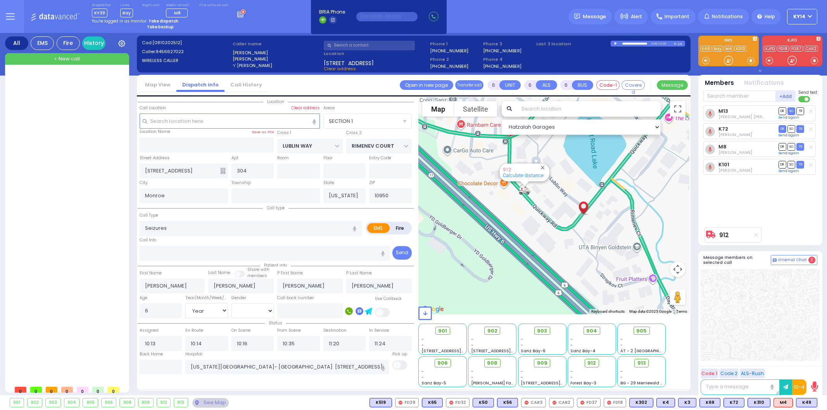
select select "SECTION 1"
select select "Year"
select select "[DEMOGRAPHIC_DATA]"
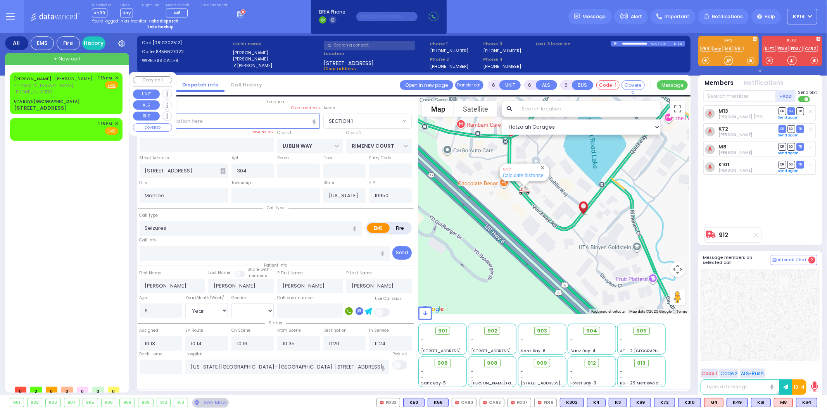
click at [70, 112] on div "[STREET_ADDRESS]" at bounding box center [66, 108] width 104 height 8
type input "2"
type input "1"
select select
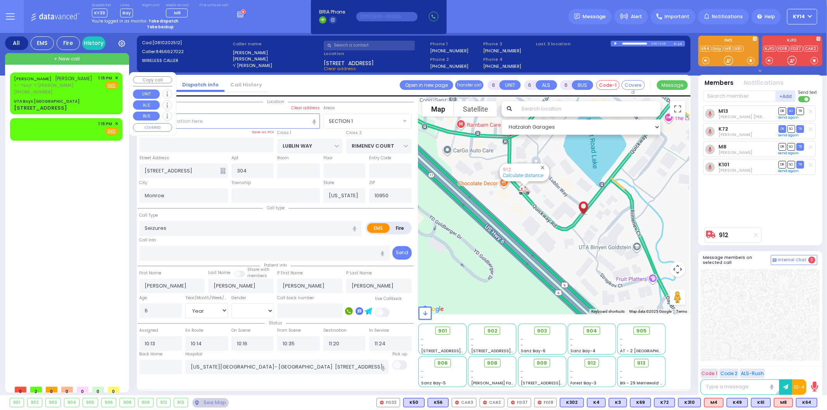
radio input "true"
type input "[PERSON_NAME]"
select select
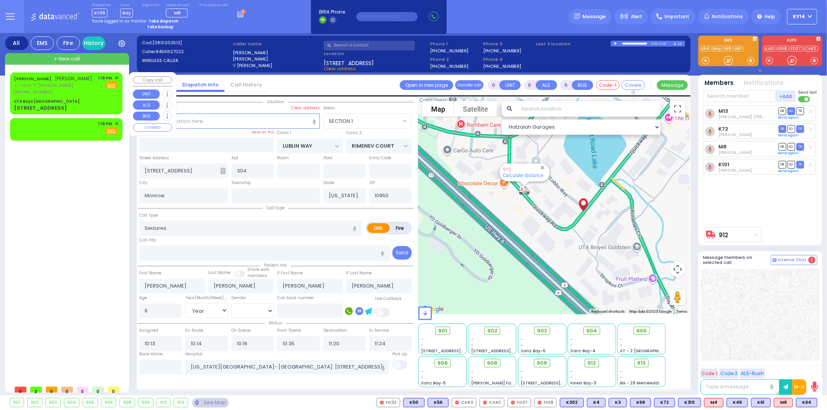
type input "13:16"
type input "UTA Boys [GEOGRAPHIC_DATA]"
type input "[GEOGRAPHIC_DATA]"
type input "[STREET_ADDRESS]"
type input "[PERSON_NAME]"
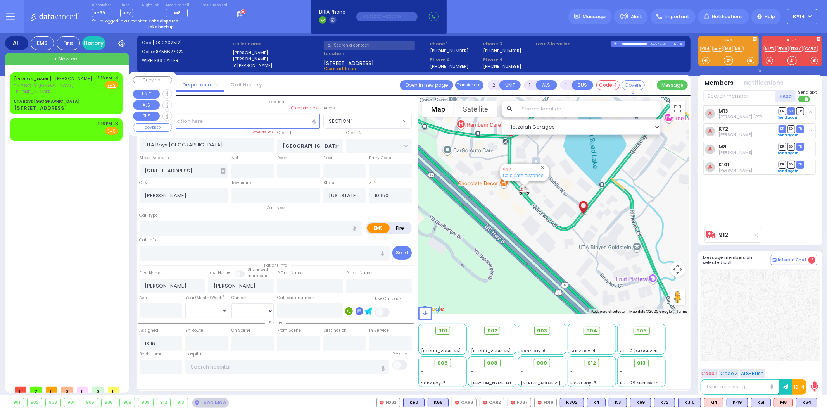
select select "Hatzalah Garages"
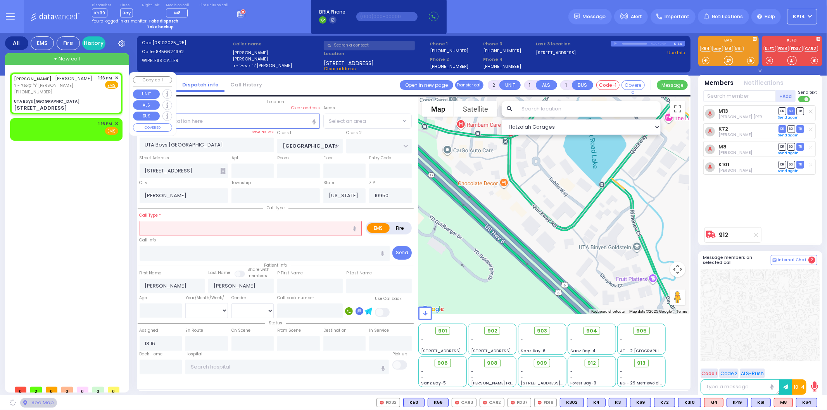
select select "SECTION 4"
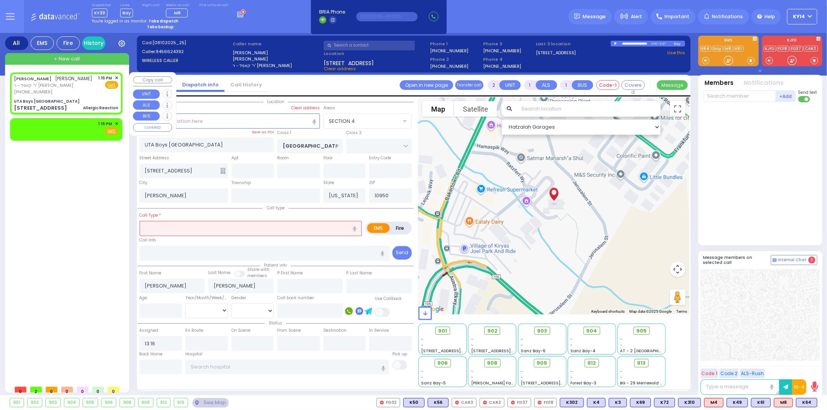
select select
type input "Allergic Reaction"
radio input "true"
select select
select select "Hatzalah Garages"
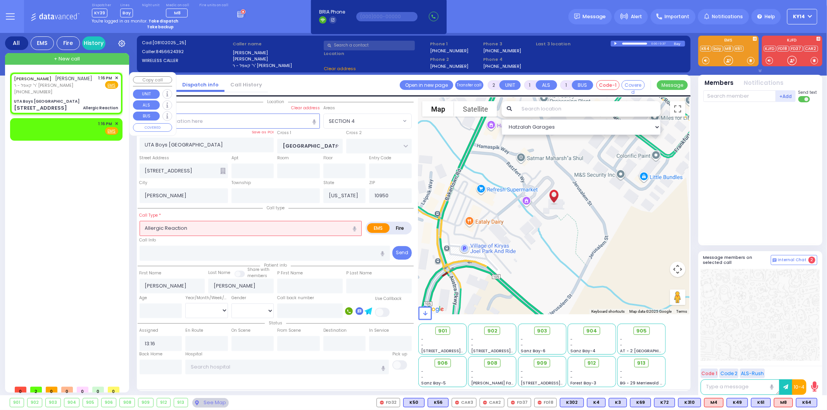
select select "SECTION 4"
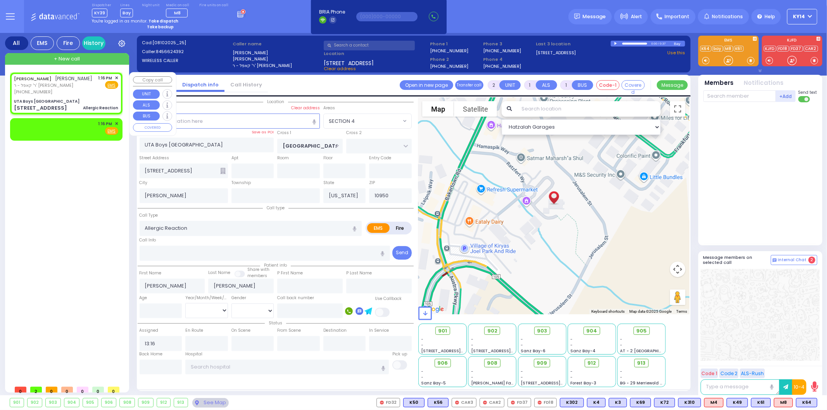
select select
radio input "true"
select select
type input "13:16"
select select "Hatzalah Garages"
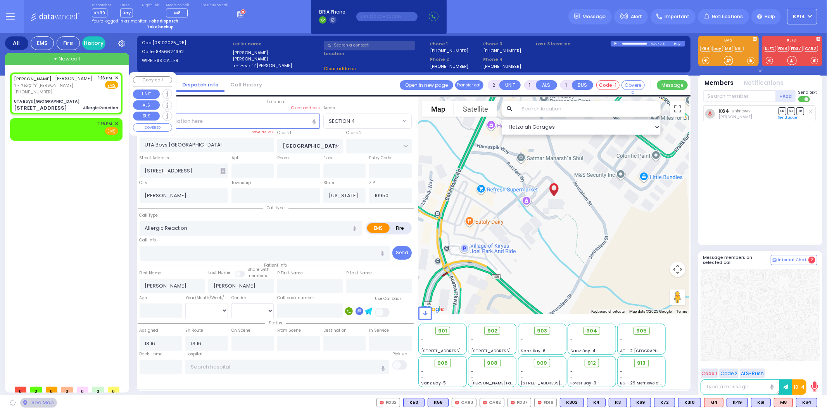
select select "SECTION 4"
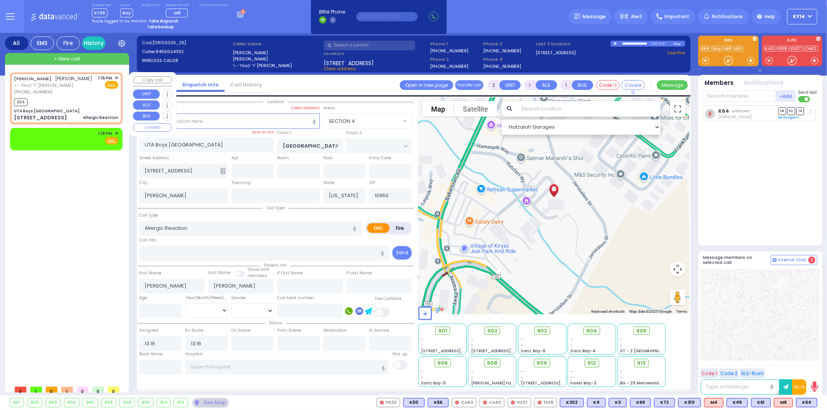
select select
radio input "true"
select select
select select "Hatzalah Garages"
select select "SECTION 4"
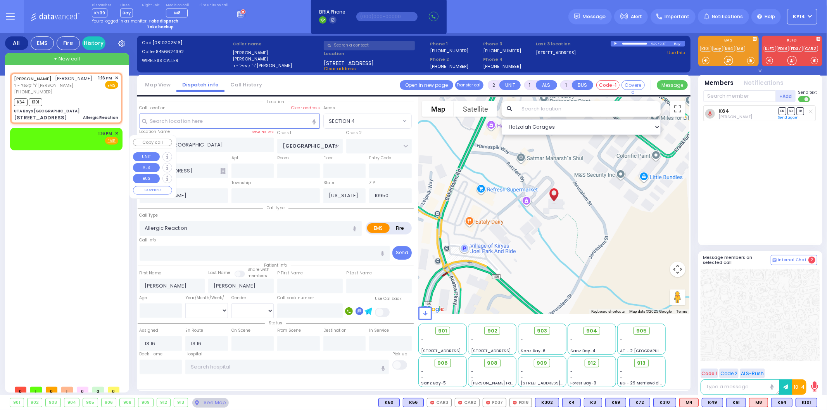
select select
radio input "true"
select select
select select "Hatzalah Garages"
select select "SECTION 4"
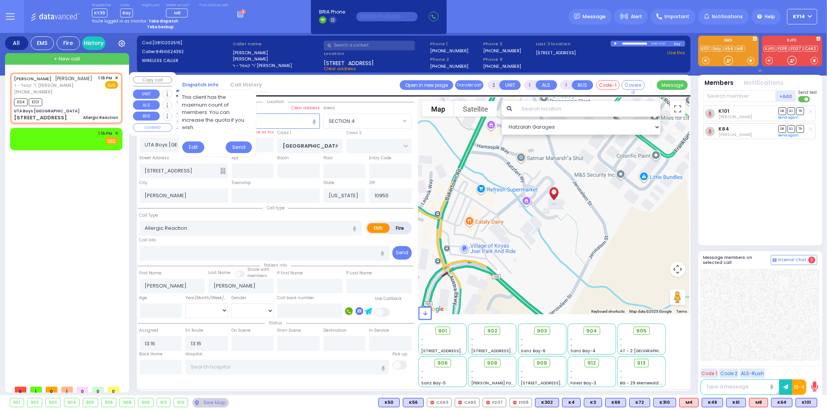
drag, startPoint x: 193, startPoint y: 128, endPoint x: 179, endPoint y: 94, distance: 36.6
click at [179, 94] on div "This client has the maximum count of members. You can increase the quota if you…" at bounding box center [217, 123] width 78 height 67
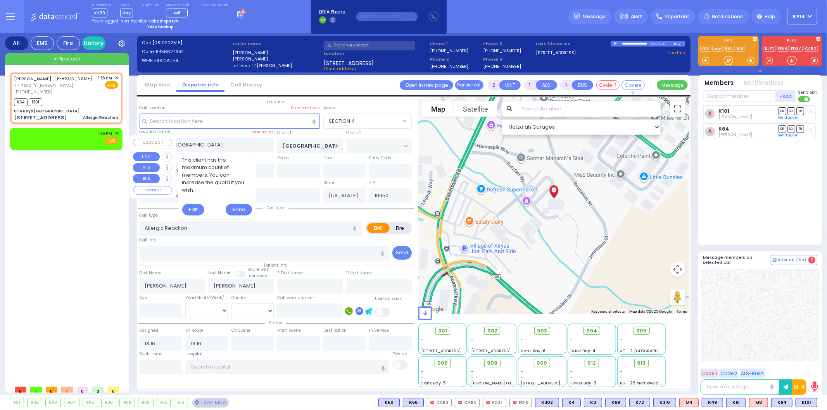
click at [90, 169] on div "[PERSON_NAME] [PERSON_NAME] ר' קאפל - ר' [PERSON_NAME] [PHONE_NUMBER] 1:16 PM ✕" at bounding box center [67, 226] width 115 height 309
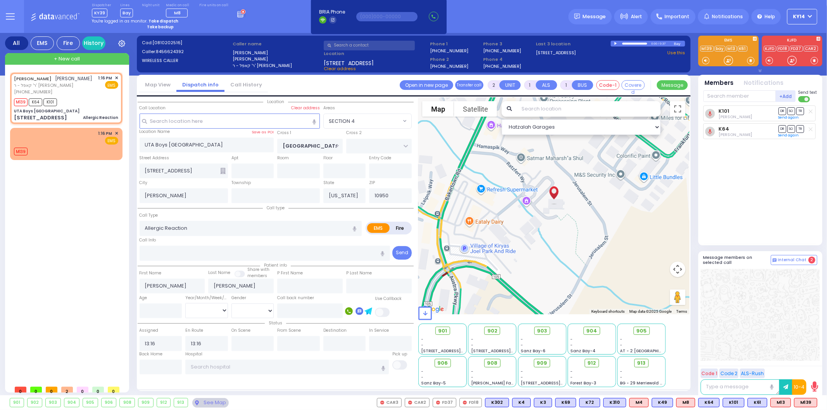
select select
radio input "true"
select select
select select "Hatzalah Garages"
select select "SECTION 4"
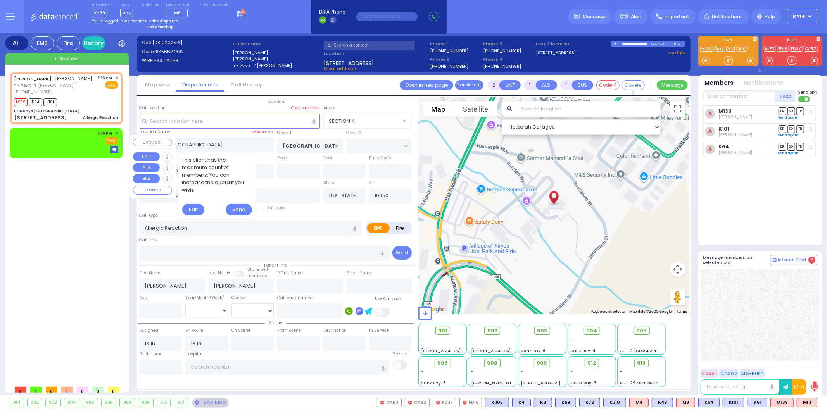
click at [28, 153] on div at bounding box center [66, 150] width 104 height 8
select select
radio input "true"
select select
type input "13:19"
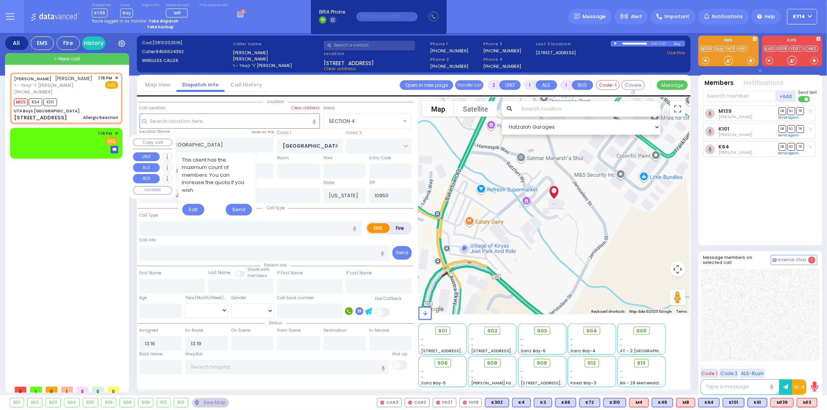
select select "Hatzalah Garages"
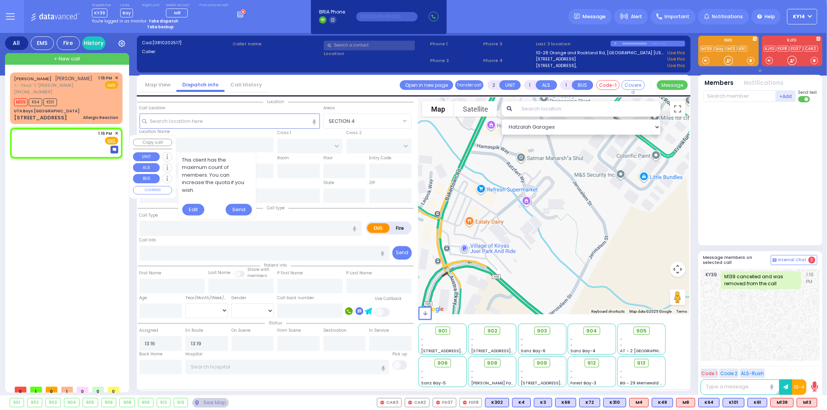
click at [110, 153] on div at bounding box center [66, 150] width 104 height 8
select select
radio input "true"
select select
select select "Hatzalah Garages"
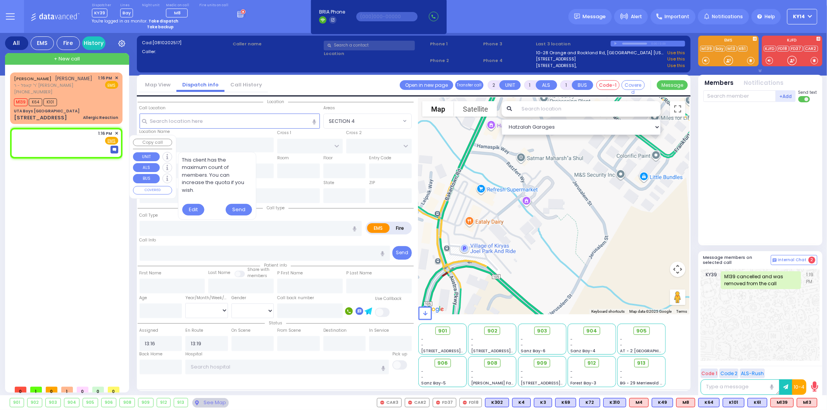
click at [115, 153] on img at bounding box center [114, 150] width 8 height 8
select select
radio input "true"
select select
select select "Hatzalah Garages"
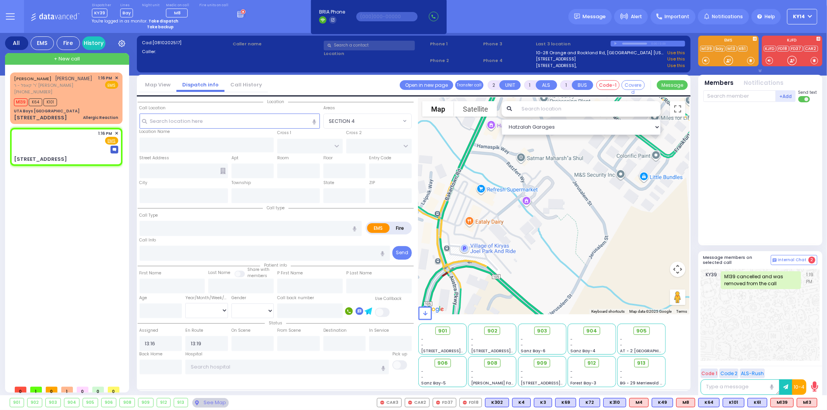
select select
radio input "true"
select select
select select "Hatzalah Garages"
type input "ACRES RD"
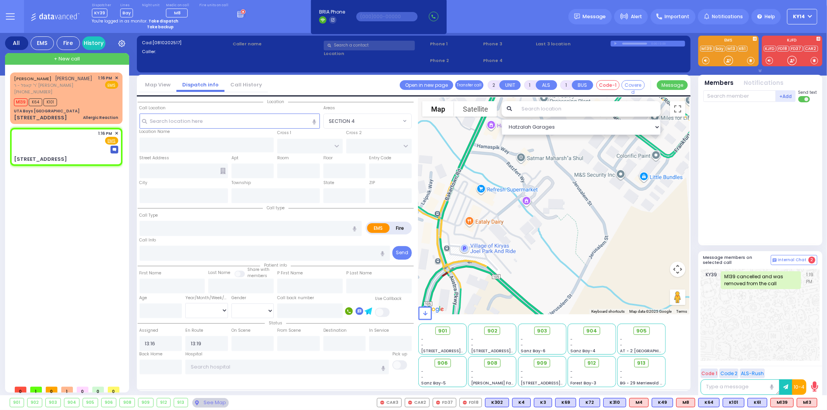
type input "[GEOGRAPHIC_DATA]"
type input "[STREET_ADDRESS]"
type input "[PERSON_NAME]"
type input "[US_STATE]"
type input "10950"
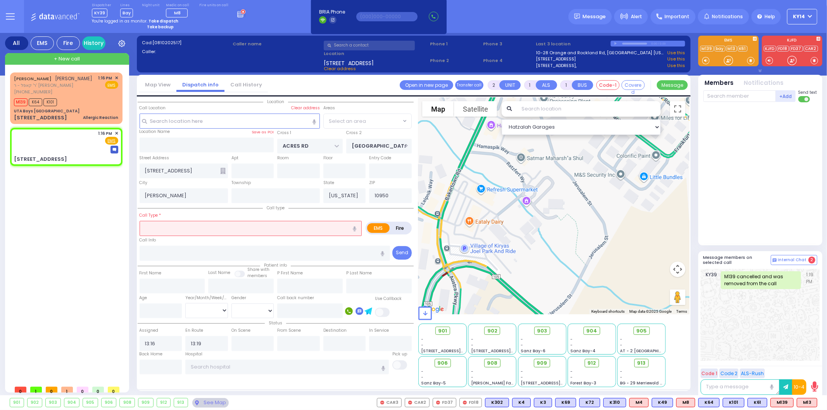
select select "PALM TREE"
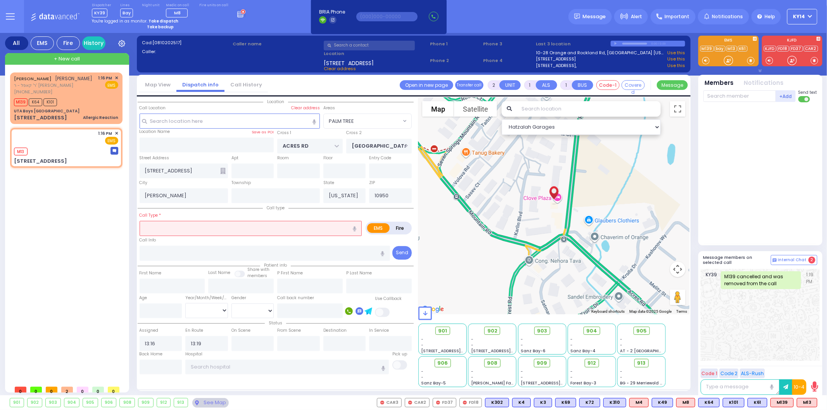
select select
radio input "true"
select select
select select "Hatzalah Garages"
select select "PALM TREE"
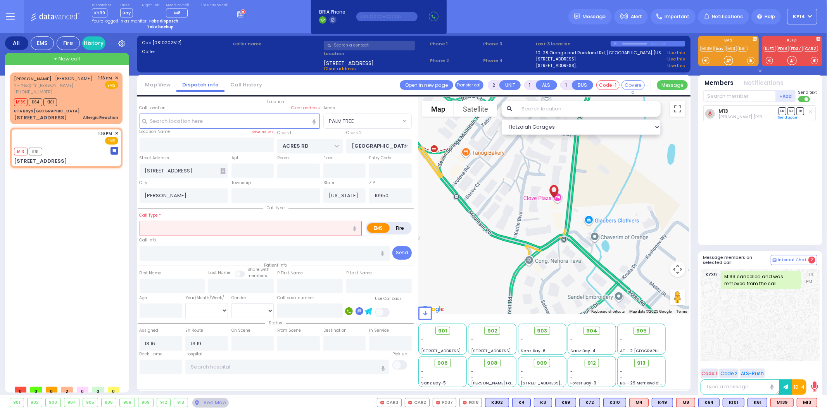
select select
radio input "true"
select select
select select "Hatzalah Garages"
select select "PALM TREE"
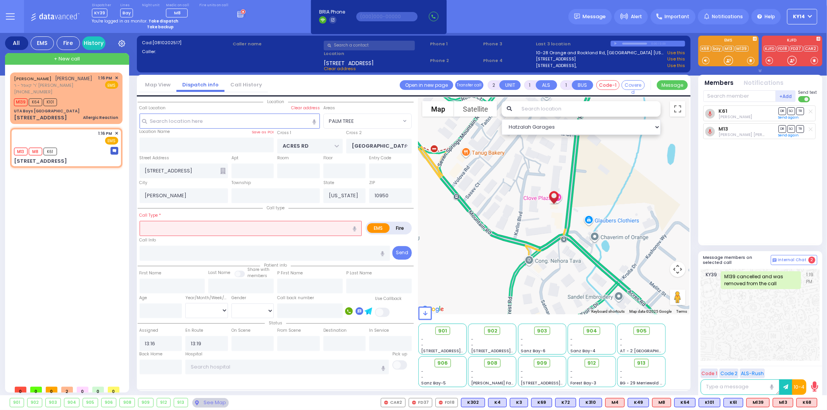
select select
radio input "true"
select select
select select "Hatzalah Garages"
select select "PALM TREE"
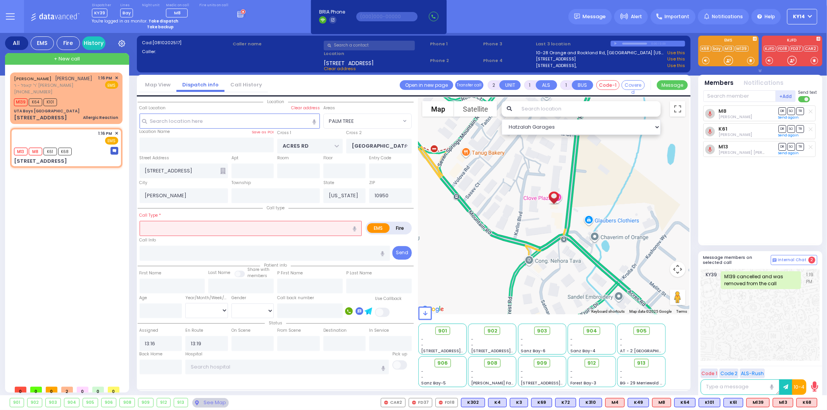
select select
radio input "true"
select select
select select "Hatzalah Garages"
select select "PALM TREE"
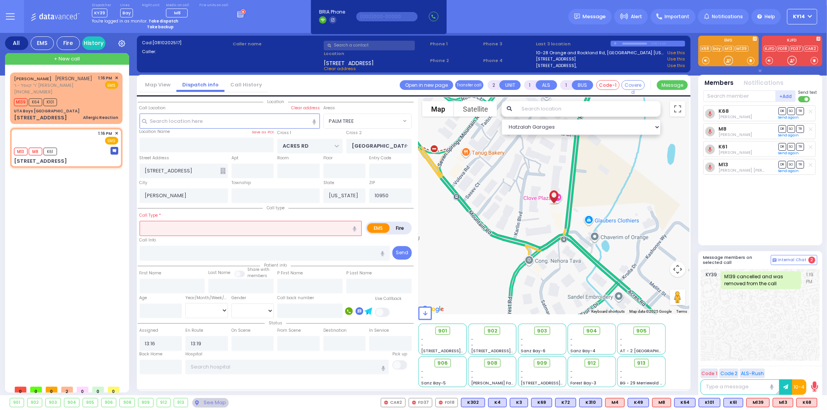
select select
radio input "true"
select select
select select "Hatzalah Garages"
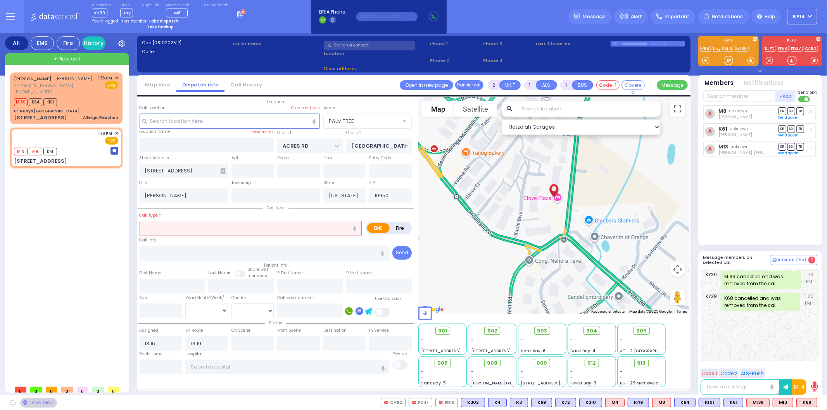
select select "PALM TREE"
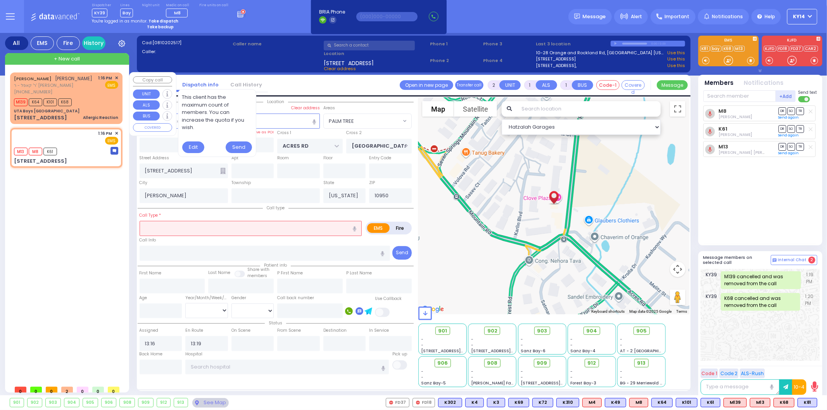
click at [115, 106] on div "M139 K64 K101 K68" at bounding box center [66, 102] width 104 height 10
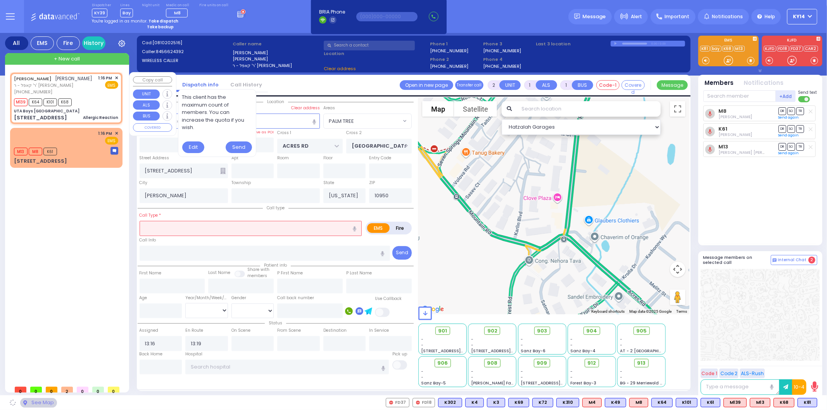
select select
type input "Allergic Reaction"
radio input "true"
type input "[PERSON_NAME]"
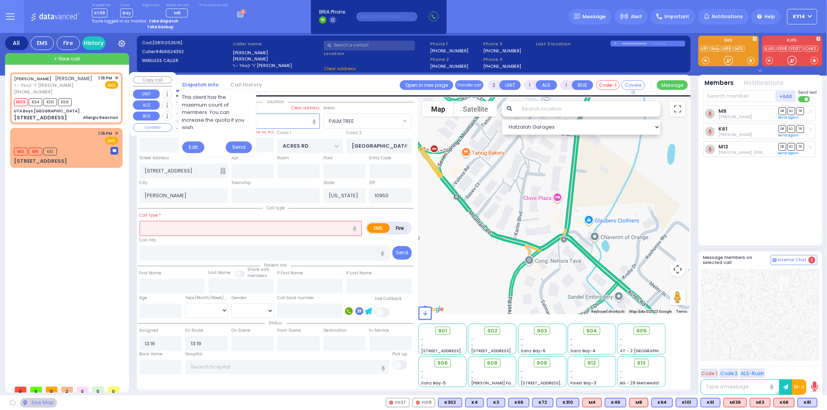
select select
type input "13:16"
select select "Hatzalah Garages"
type input "UTA Boys [GEOGRAPHIC_DATA]"
type input "[GEOGRAPHIC_DATA]"
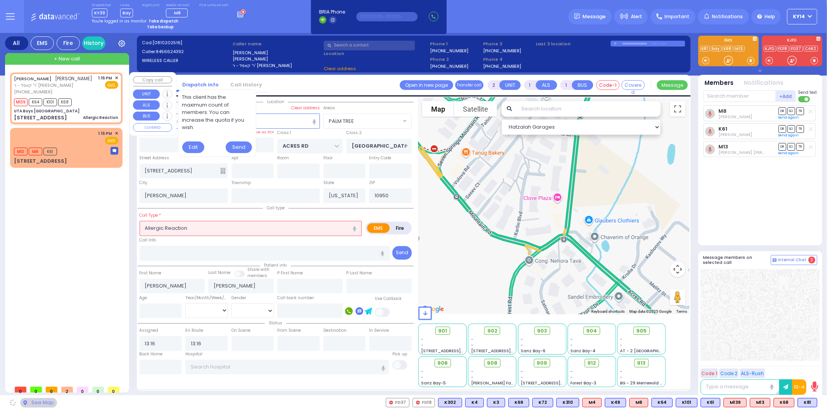
type input "[STREET_ADDRESS]"
select select "SECTION 4"
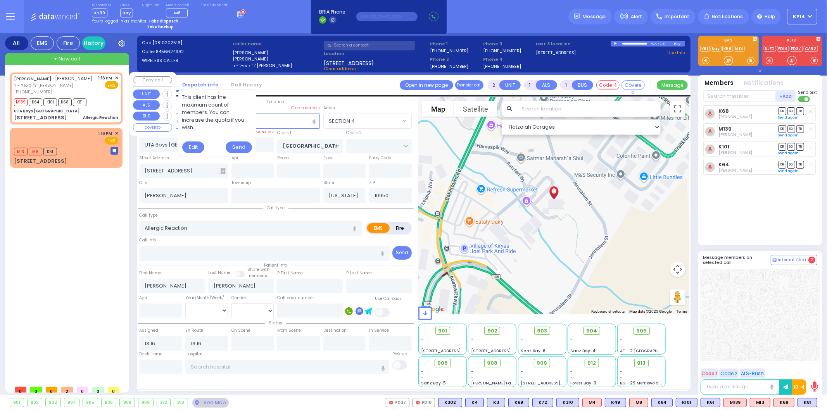
select select
radio input "true"
select select
select select "Hatzalah Garages"
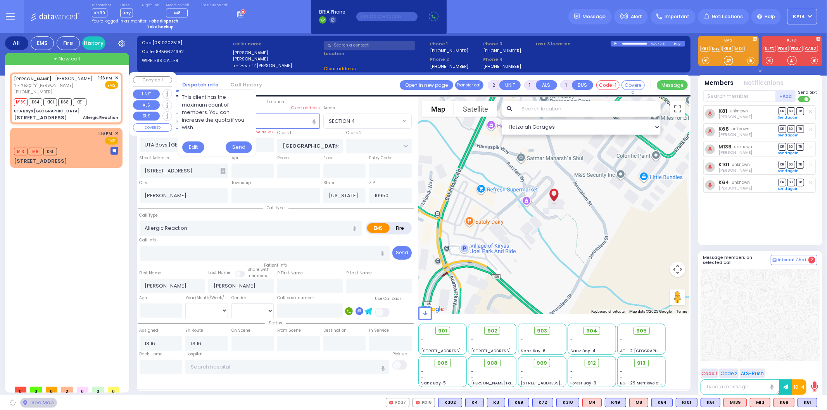
select select "SECTION 4"
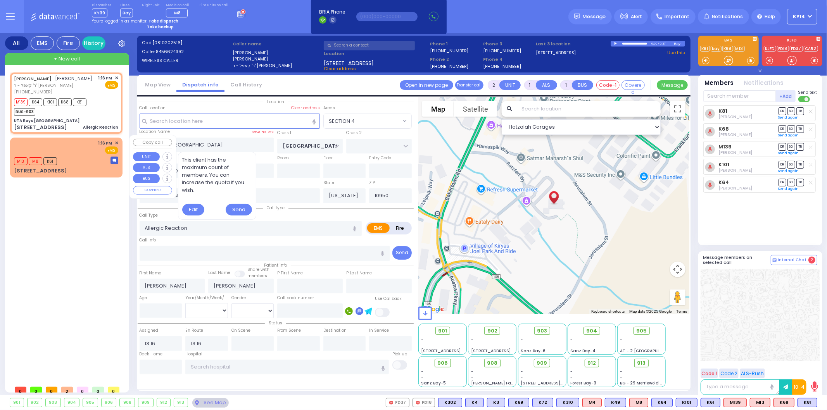
select select
radio input "true"
select select
select select "Hatzalah Garages"
select select "SECTION 4"
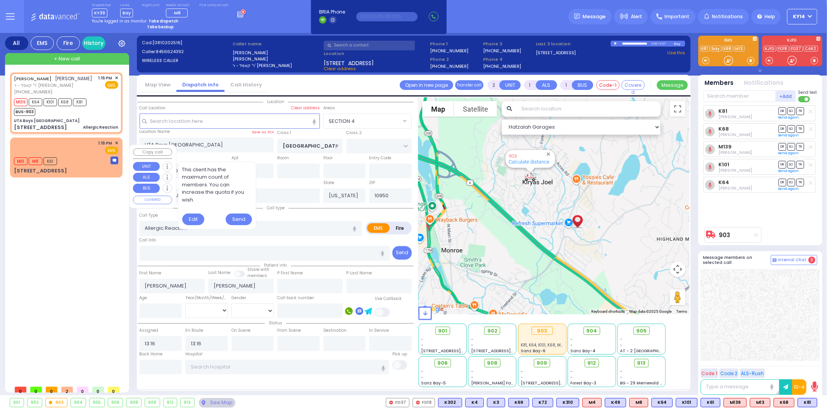
click at [91, 162] on div "M13 M8 K61" at bounding box center [66, 160] width 104 height 10
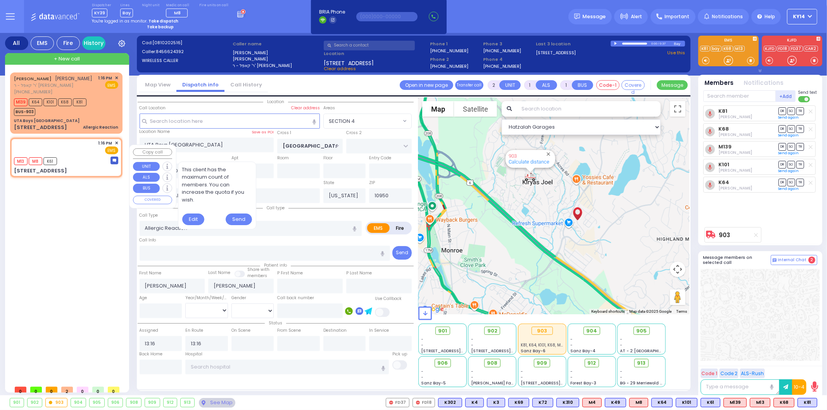
select select
radio input "true"
select select
type input "13:19"
type input "ACRES RD"
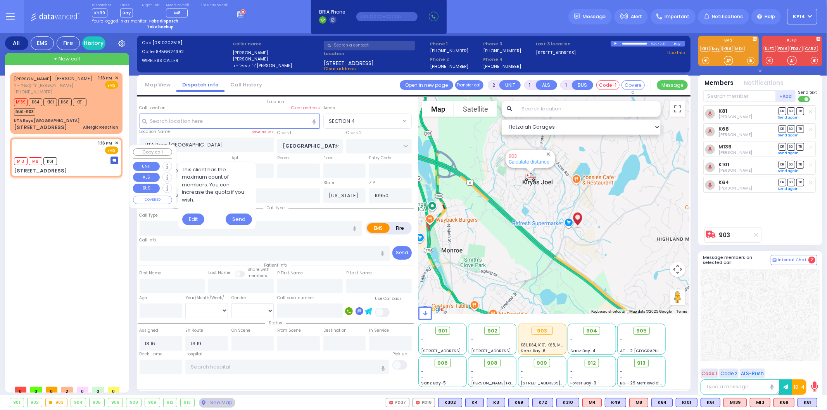
type input "[GEOGRAPHIC_DATA]"
type input "[STREET_ADDRESS]"
select select "Hatzalah Garages"
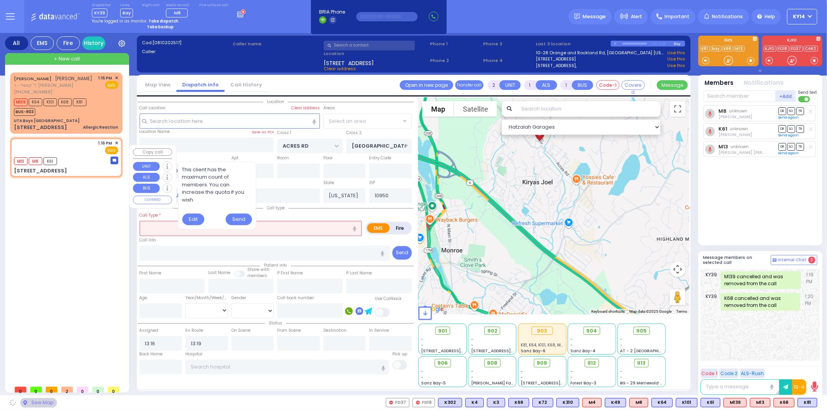
select select "PALM TREE"
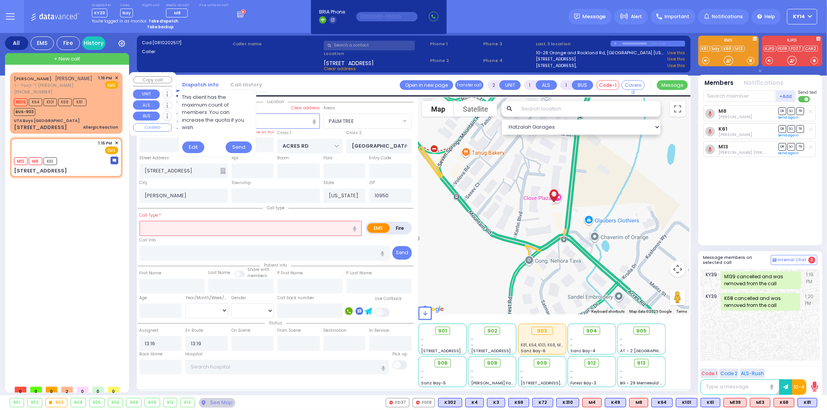
click at [105, 106] on div "M139 K64 K101 K68 K81 BUS-903" at bounding box center [66, 106] width 104 height 19
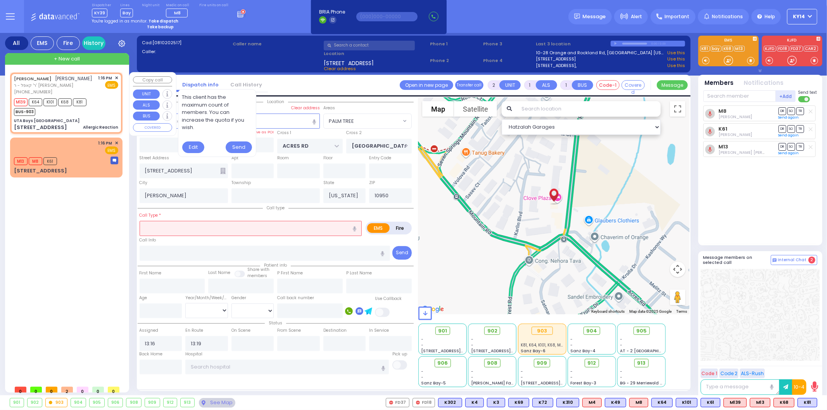
select select
type input "Allergic Reaction"
radio input "true"
type input "[PERSON_NAME]"
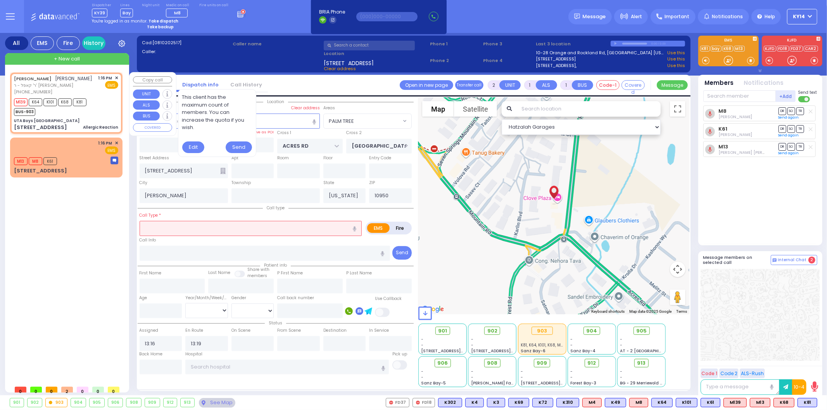
select select
type input "13:16"
type input "UTA Boys [GEOGRAPHIC_DATA]"
type input "[GEOGRAPHIC_DATA]"
type input "[STREET_ADDRESS]"
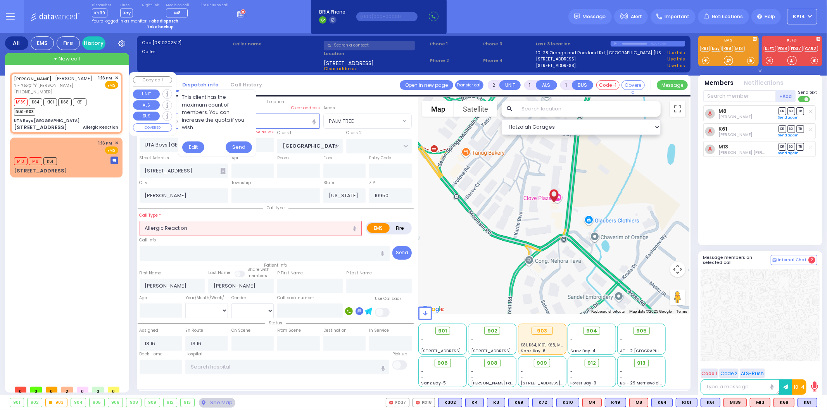
select select "Hatzalah Garages"
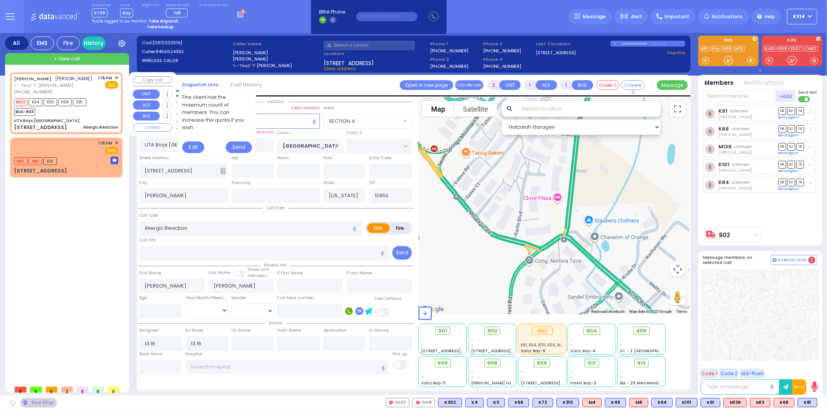
select select "SECTION 4"
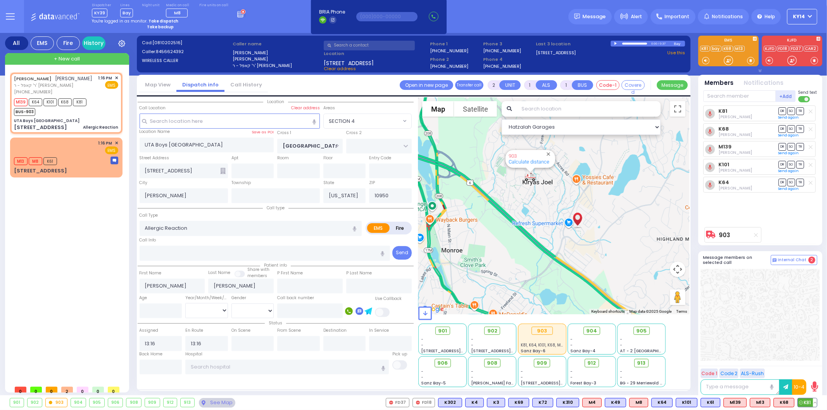
click at [816, 400] on button at bounding box center [815, 402] width 4 height 9
click at [807, 369] on icon at bounding box center [809, 368] width 8 height 8
click at [784, 321] on div at bounding box center [759, 315] width 119 height 92
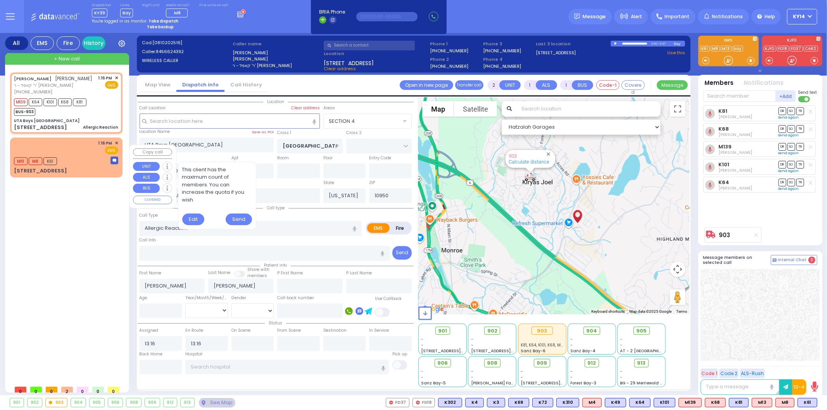
click at [71, 165] on div "M13 M8 K61" at bounding box center [66, 160] width 104 height 10
select select
radio input "true"
select select
type input "13:19"
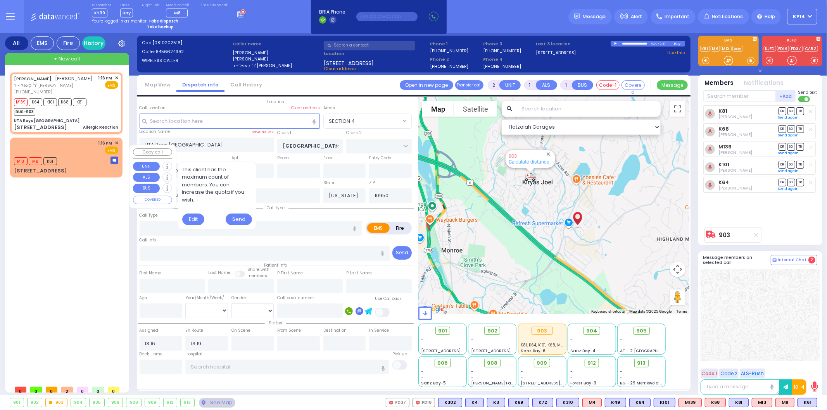
select select "Hatzalah Garages"
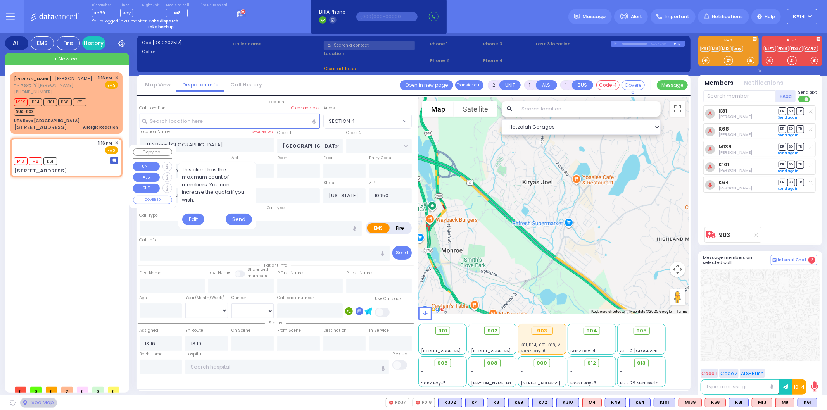
type input "ACRES RD"
type input "[GEOGRAPHIC_DATA]"
type input "[STREET_ADDRESS]"
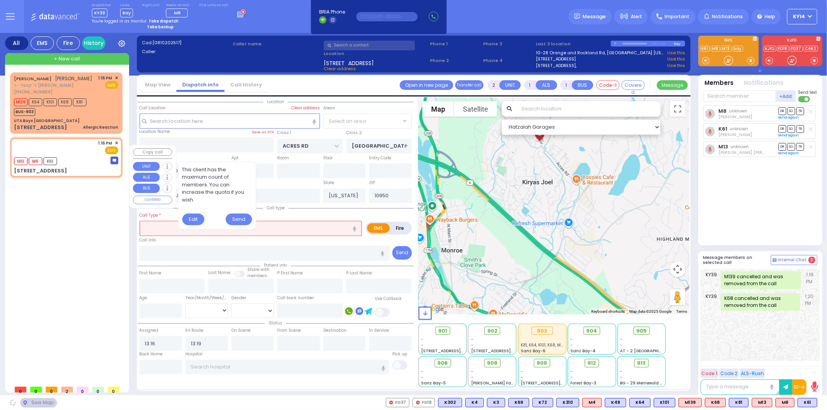
select select "PALM TREE"
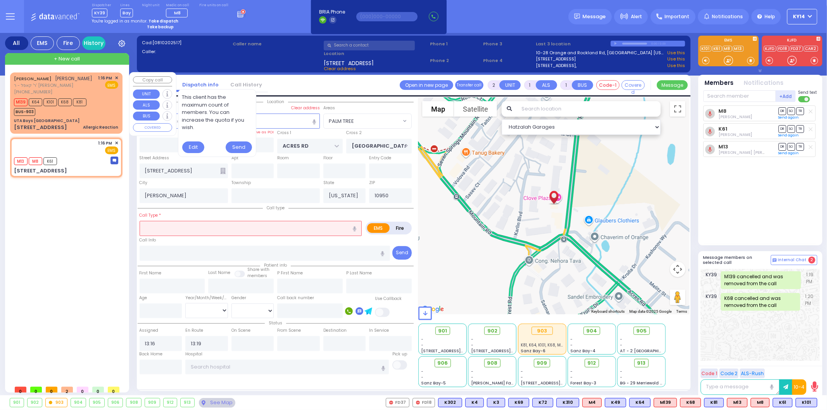
click at [77, 131] on div "[STREET_ADDRESS] Allergic Reaction" at bounding box center [66, 128] width 104 height 8
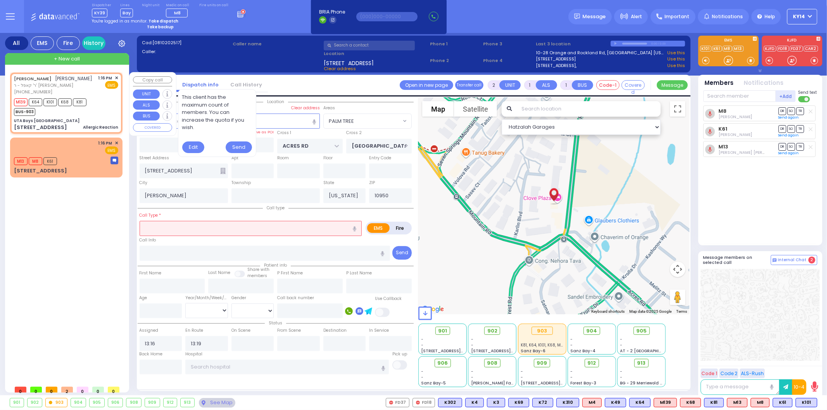
select select
type input "Allergic Reaction"
radio input "true"
type input "[PERSON_NAME]"
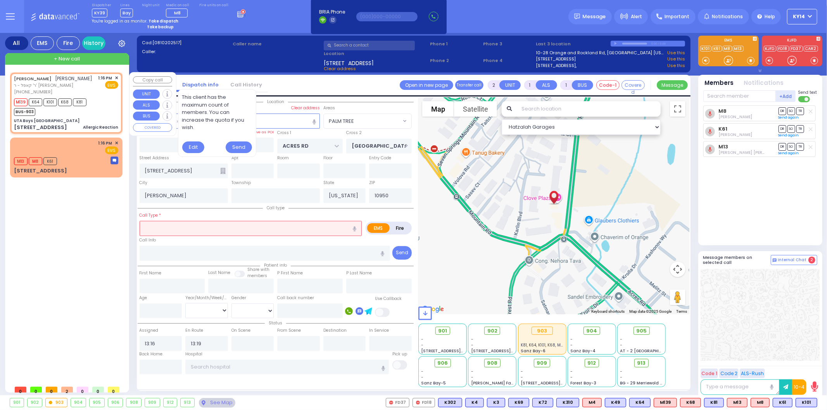
select select
type input "13:16"
type input "UTA Boys [GEOGRAPHIC_DATA]"
type input "[GEOGRAPHIC_DATA]"
type input "[STREET_ADDRESS]"
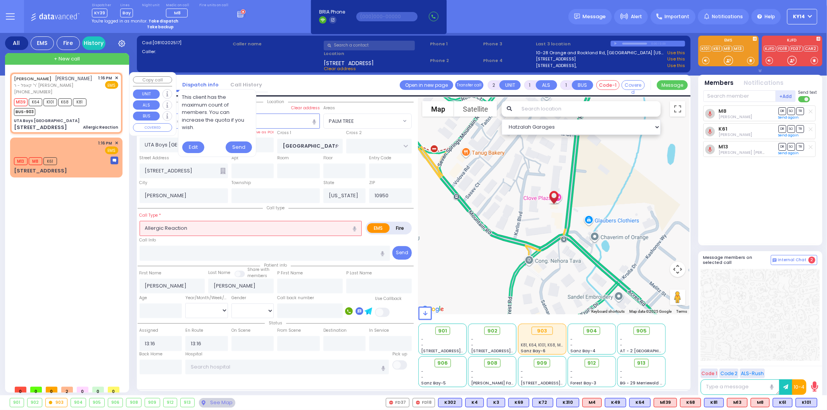
select select "Hatzalah Garages"
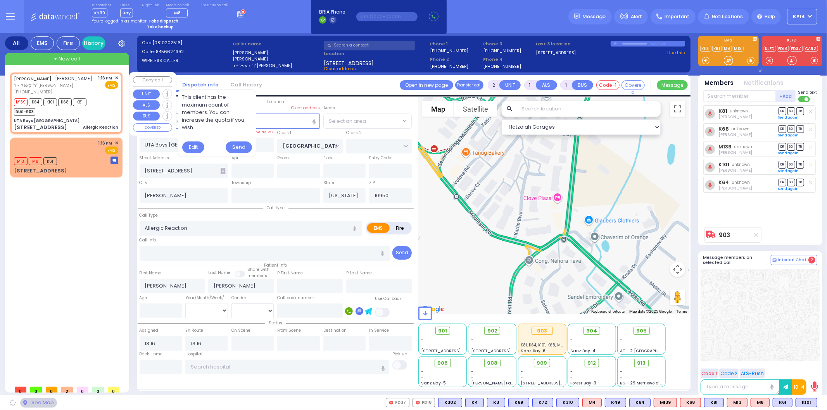
select select "SECTION 4"
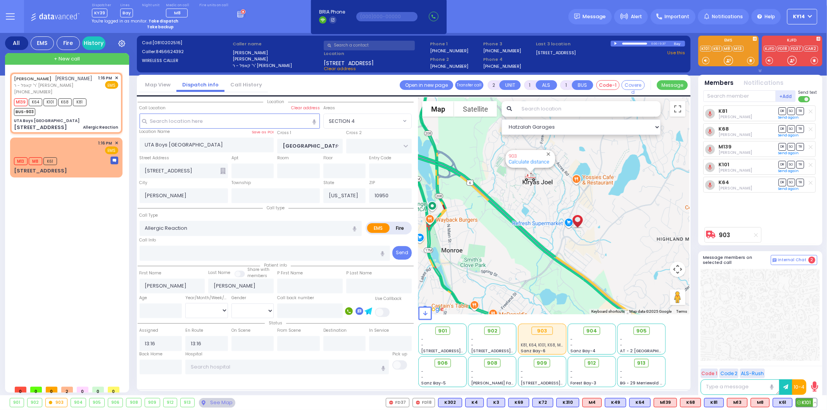
click at [815, 405] on button at bounding box center [815, 402] width 4 height 9
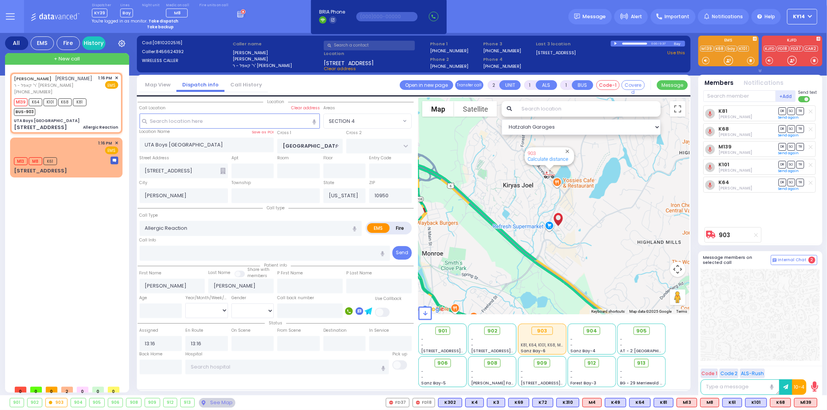
click at [546, 157] on link "Calculate distance" at bounding box center [547, 159] width 41 height 6
click at [546, 157] on span "0.8 mls - 4 min." at bounding box center [548, 159] width 34 height 6
drag, startPoint x: 550, startPoint y: 157, endPoint x: 551, endPoint y: 162, distance: 5.2
click at [551, 162] on div "903 0.8 mls - 4 min. Calculate distance" at bounding box center [549, 156] width 43 height 18
click at [562, 150] on button "Close" at bounding box center [563, 151] width 7 height 7
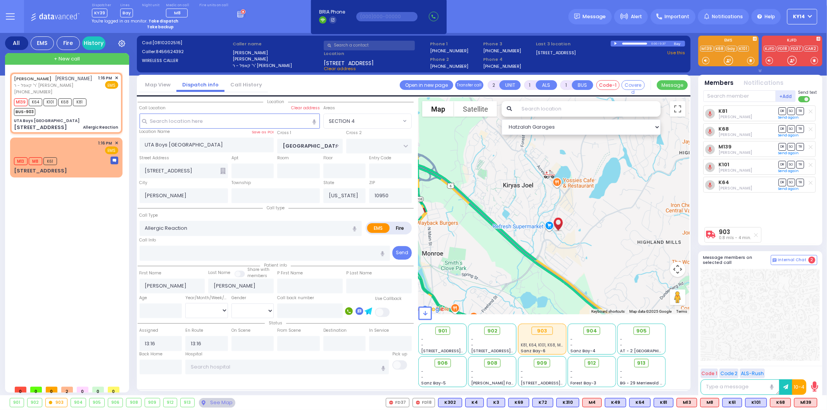
click at [553, 175] on img "903" at bounding box center [549, 174] width 18 height 16
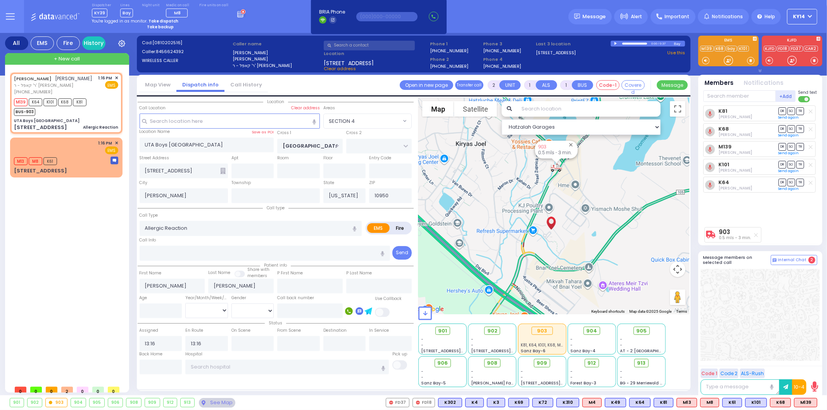
click at [533, 234] on div "To navigate, press the arrow keys. 903 0.5 mls - 3 min. Calculate distance" at bounding box center [553, 205] width 271 height 217
click at [568, 146] on button "Close" at bounding box center [570, 144] width 7 height 7
click at [542, 201] on img "903" at bounding box center [541, 194] width 18 height 16
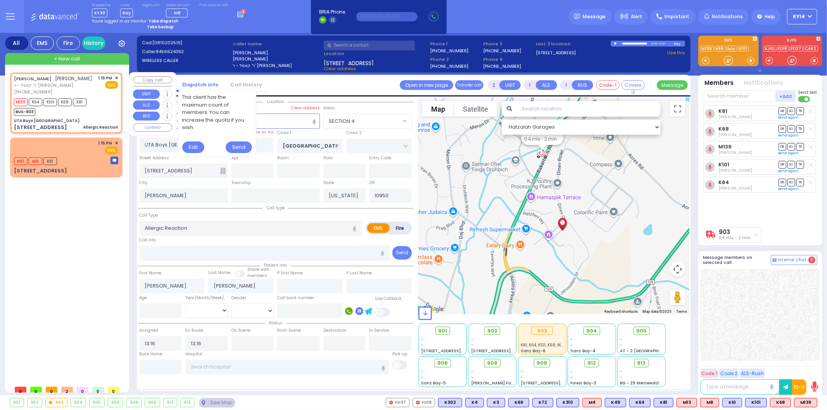
click at [78, 89] on span "ר' קאפל - ר' [PERSON_NAME]" at bounding box center [53, 85] width 79 height 7
select select
radio input "true"
select select
select select "SECTION 4"
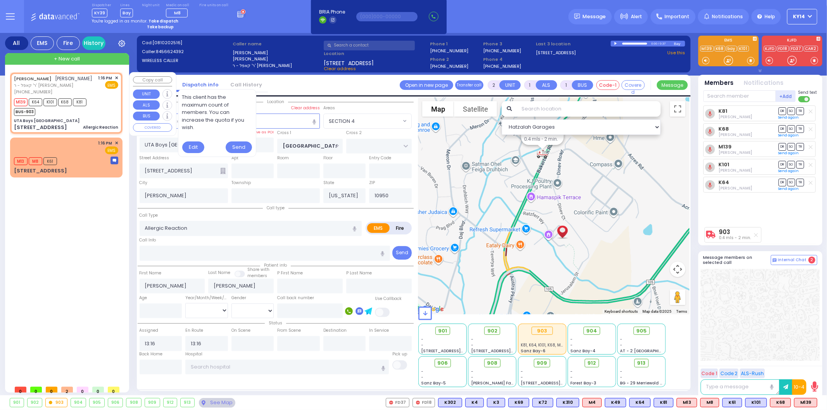
select select "Hatzalah Garages"
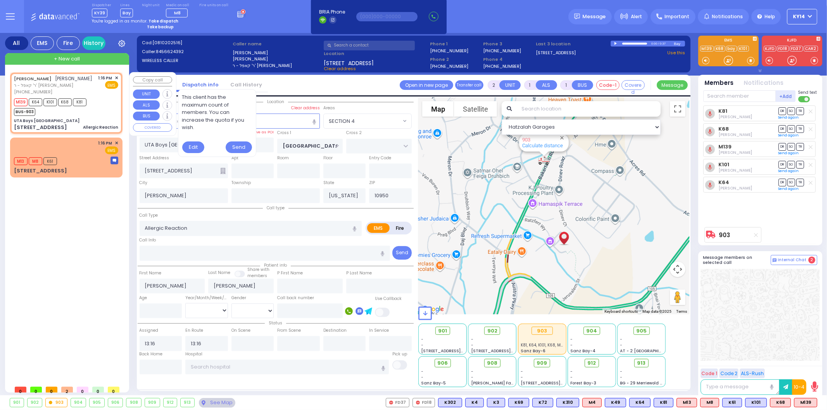
click at [88, 95] on div "[PHONE_NUMBER]" at bounding box center [53, 92] width 79 height 7
select select
radio input "true"
select select
select select "Hatzalah Garages"
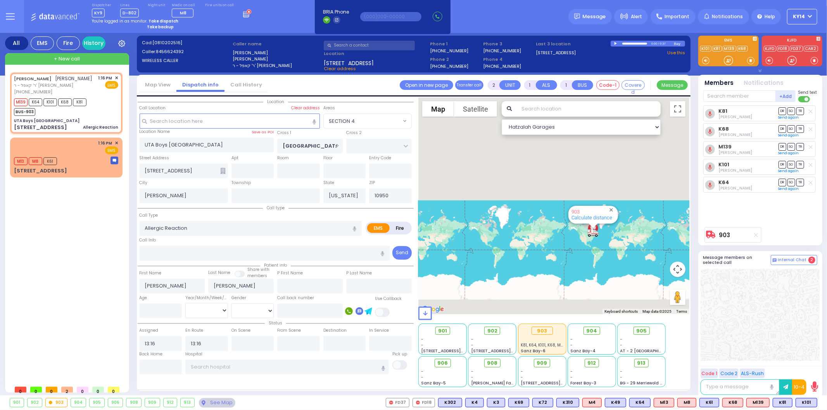
click at [593, 229] on img "903" at bounding box center [593, 233] width 18 height 16
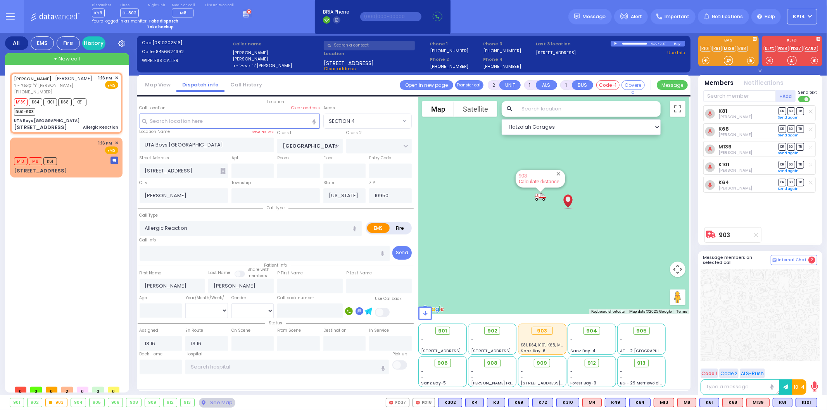
click at [596, 217] on div "To navigate, press the arrow keys. 903 Calculate distance" at bounding box center [553, 205] width 271 height 217
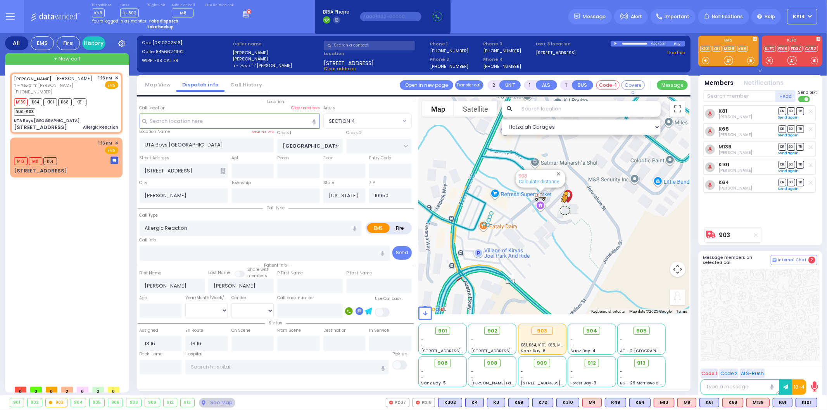
drag, startPoint x: 671, startPoint y: 293, endPoint x: 563, endPoint y: 209, distance: 137.2
click at [563, 209] on div "To activate drag with keyboard, press Alt + Enter. Once in keyboard drag state,…" at bounding box center [553, 205] width 271 height 217
drag, startPoint x: 673, startPoint y: 295, endPoint x: 546, endPoint y: 172, distance: 176.2
click at [530, 178] on div "To activate drag with keyboard, press Alt + Enter. Once in keyboard drag state,…" at bounding box center [553, 205] width 271 height 217
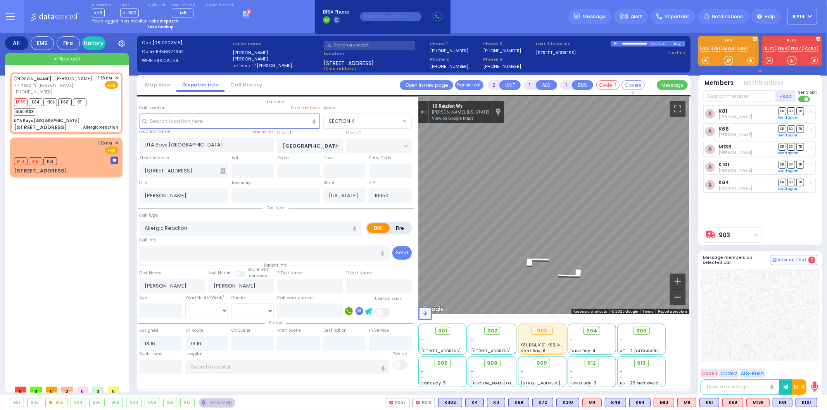
click at [427, 310] on span at bounding box center [425, 314] width 14 height 14
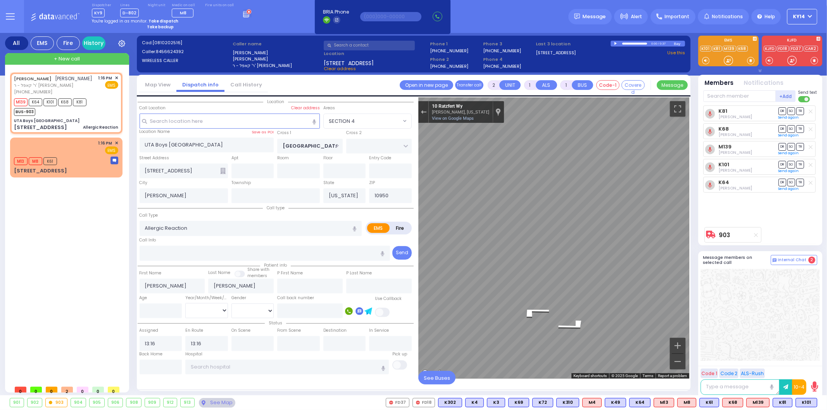
click at [427, 380] on span "See Buses" at bounding box center [436, 378] width 37 height 14
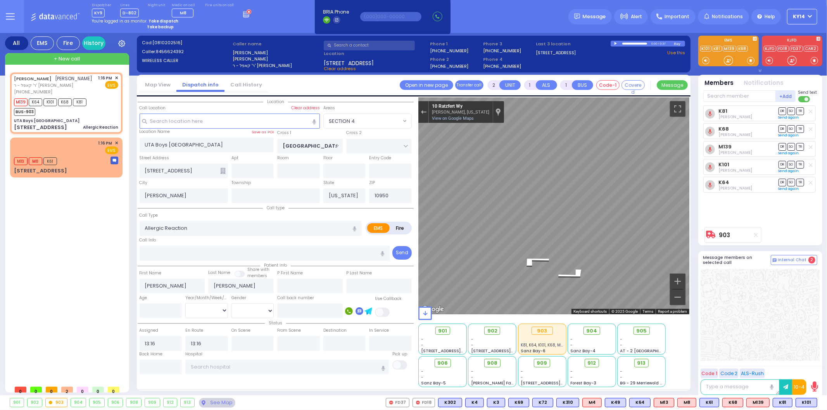
click at [424, 119] on div at bounding box center [423, 112] width 10 height 22
click at [424, 112] on div "Exit the Street View" at bounding box center [424, 112] width 6 height 5
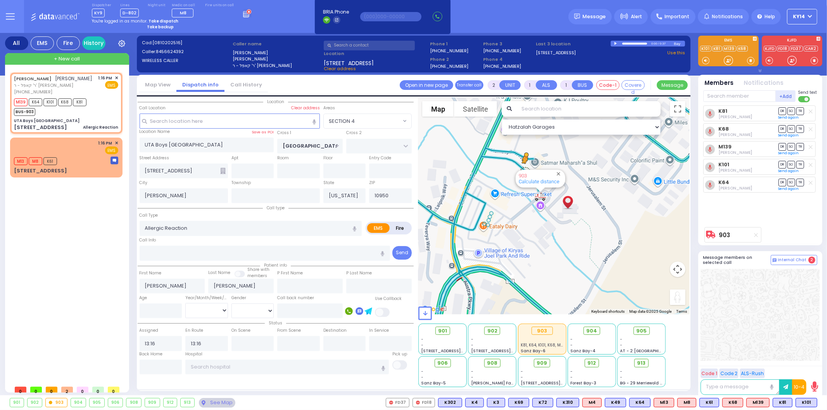
drag, startPoint x: 679, startPoint y: 300, endPoint x: 523, endPoint y: 169, distance: 203.3
click at [523, 169] on div "To activate drag with keyboard, press Alt + Enter. Once in keyboard drag state,…" at bounding box center [553, 205] width 271 height 217
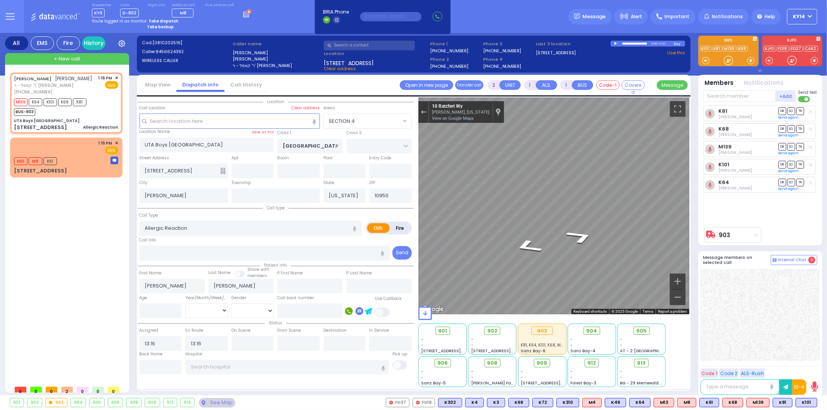
click at [257, 164] on div "Location All areas ZIP" at bounding box center [414, 243] width 552 height 293
click at [574, 224] on icon "Go Southeast, Ratzfert Wy" at bounding box center [560, 224] width 53 height 17
click at [572, 223] on icon "Go Southeast, Ratzfert Wy" at bounding box center [560, 224] width 53 height 17
click at [572, 223] on icon "Go Southeast, Ratzfert Wy" at bounding box center [561, 224] width 54 height 18
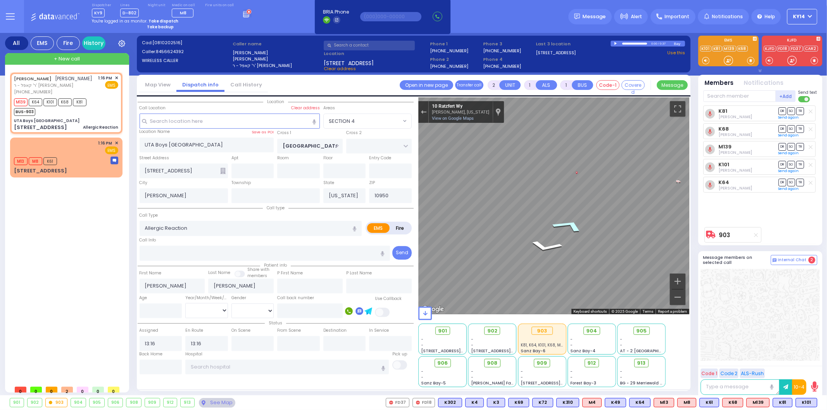
click at [571, 222] on icon "Go Southeast, Ratzfert Wy" at bounding box center [569, 225] width 58 height 21
click at [570, 222] on icon "Go South, Ratzfert Wy" at bounding box center [574, 227] width 57 height 22
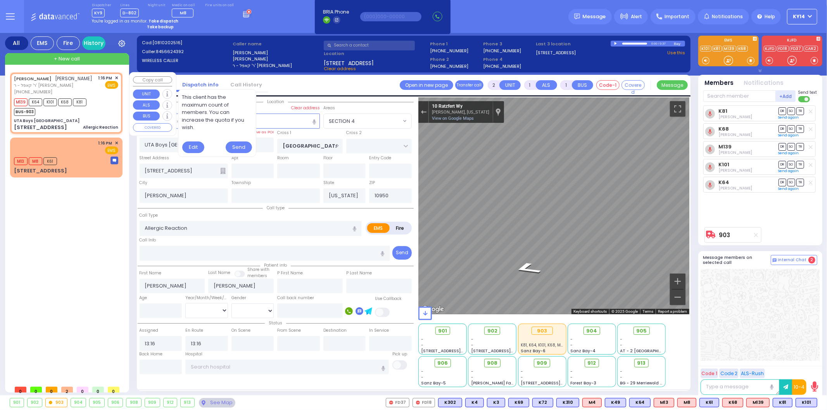
click at [112, 116] on div "M139 K64 K101 K68 K81 BUS-903" at bounding box center [66, 106] width 104 height 19
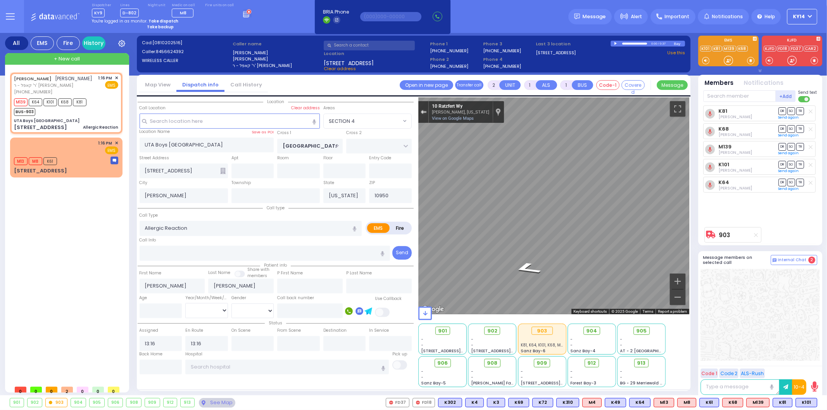
click at [426, 114] on button "Exit the Street View" at bounding box center [423, 112] width 10 height 10
